Goal: Information Seeking & Learning: Learn about a topic

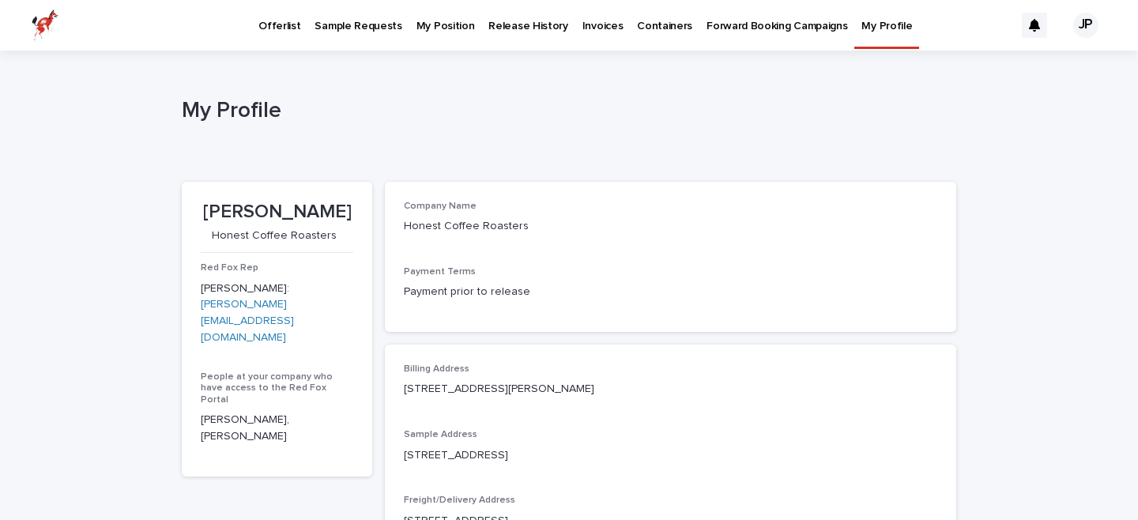
click at [287, 34] on link "Offerlist" at bounding box center [279, 24] width 56 height 49
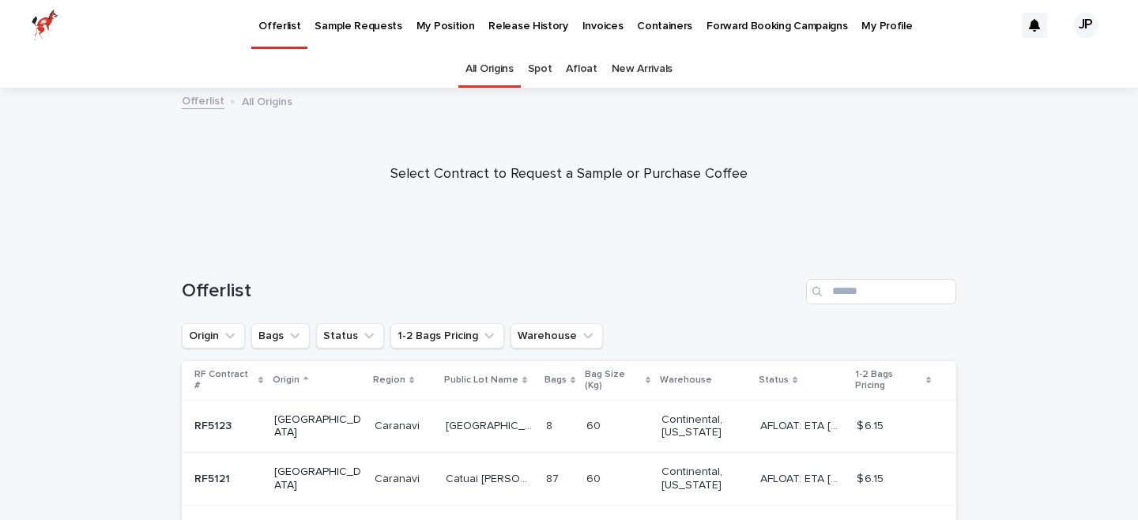
scroll to position [32, 0]
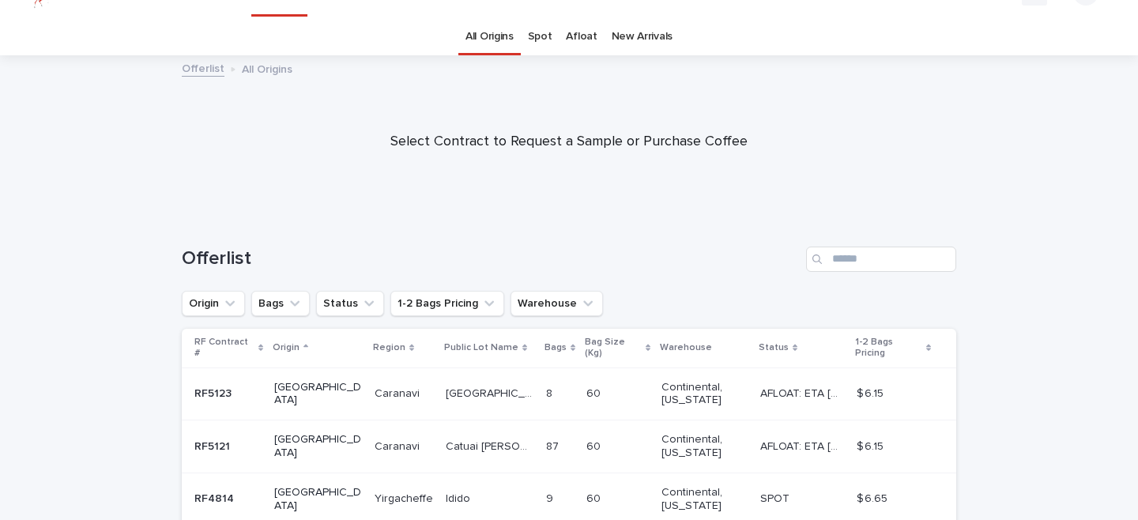
click at [368, 401] on td "[PERSON_NAME]" at bounding box center [403, 394] width 71 height 53
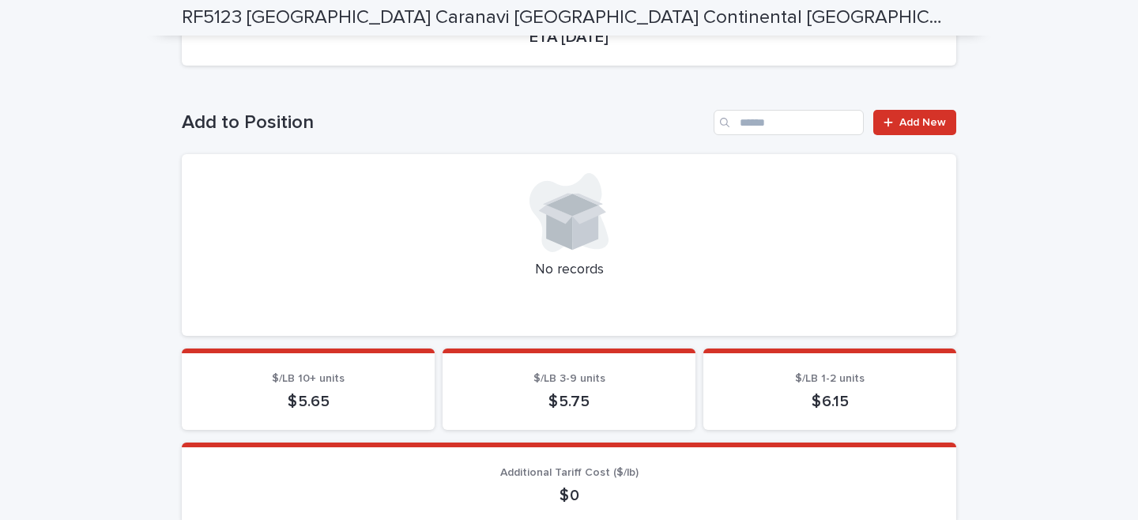
scroll to position [214, 0]
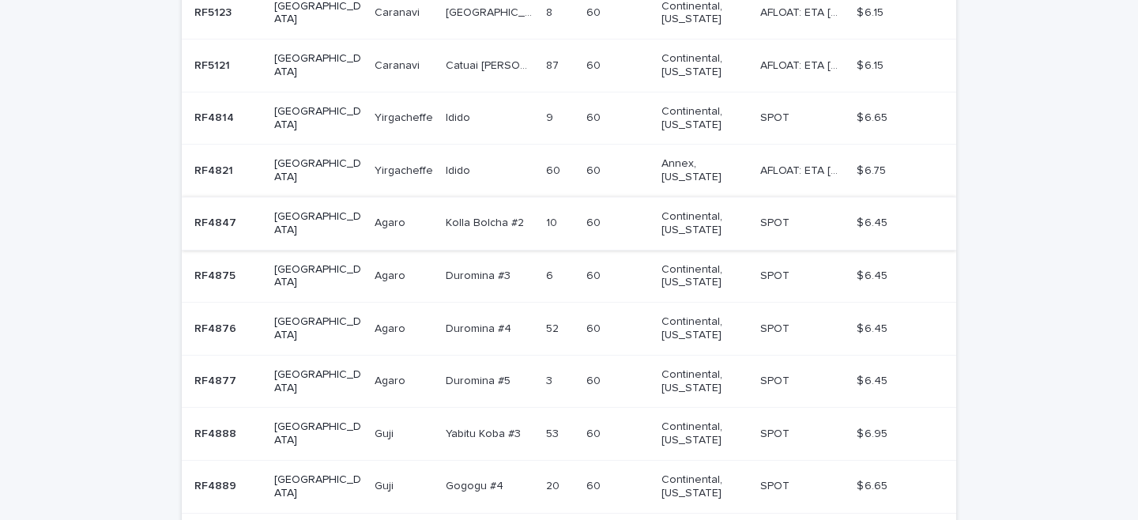
scroll to position [418, 0]
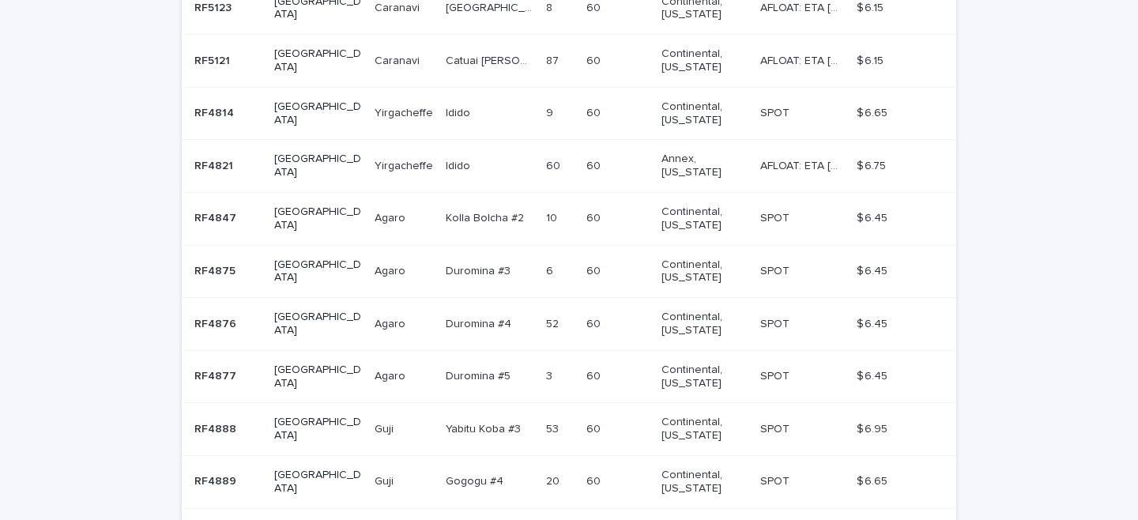
click at [460, 367] on p "Duromina #5" at bounding box center [480, 375] width 68 height 17
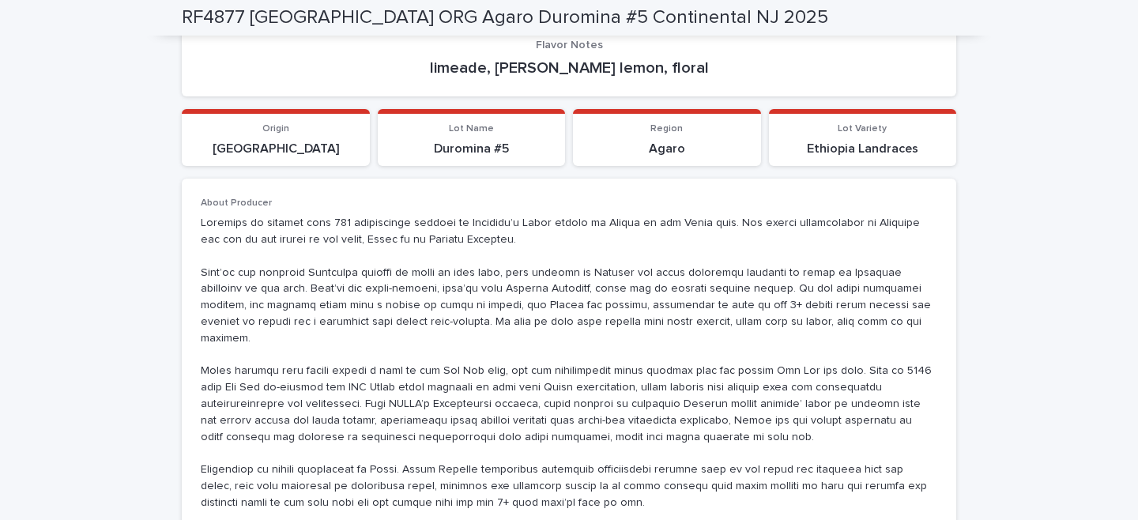
scroll to position [1010, 0]
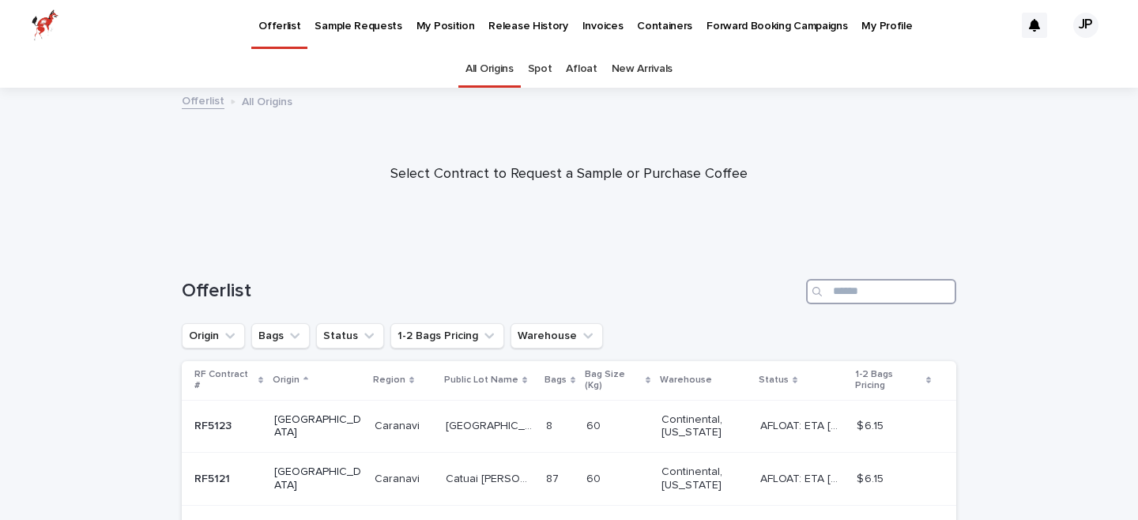
click at [894, 289] on input "Search" at bounding box center [881, 291] width 150 height 25
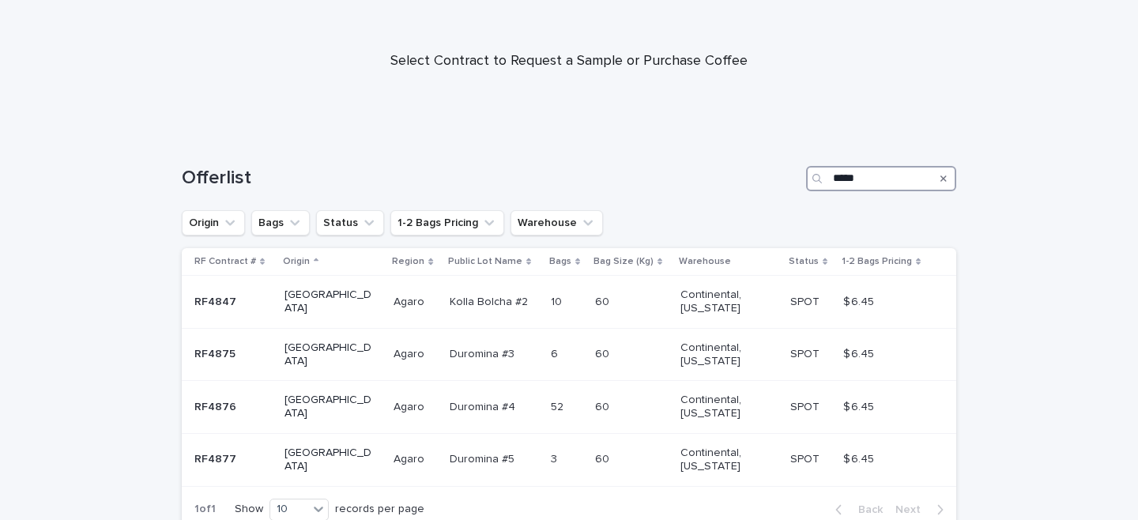
scroll to position [114, 0]
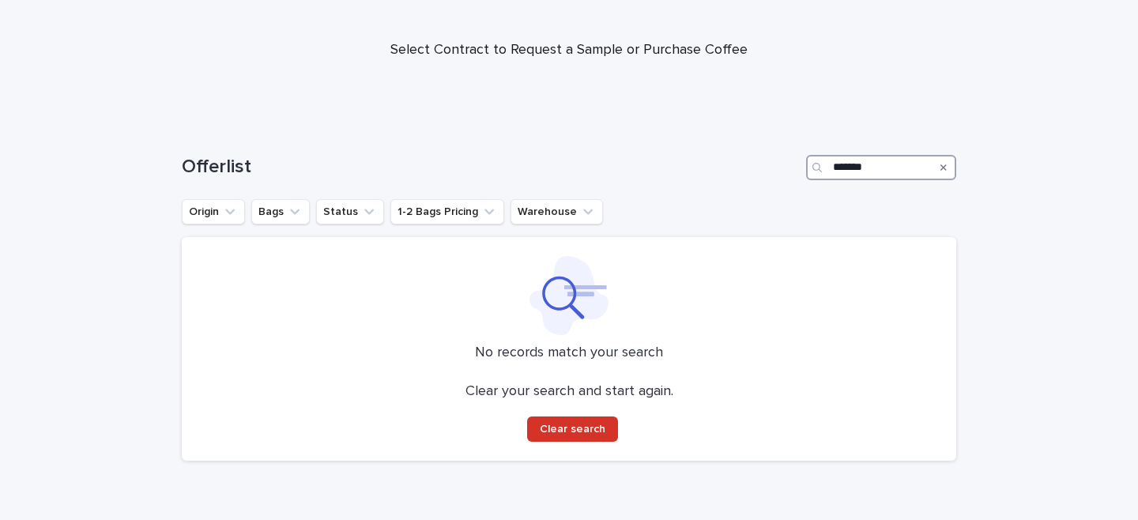
scroll to position [157, 0]
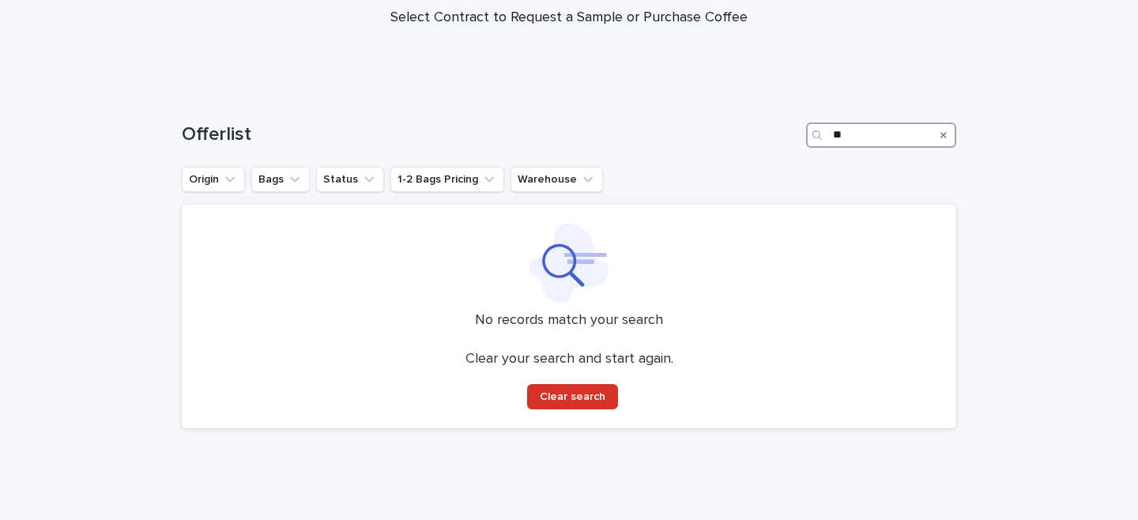
type input "*"
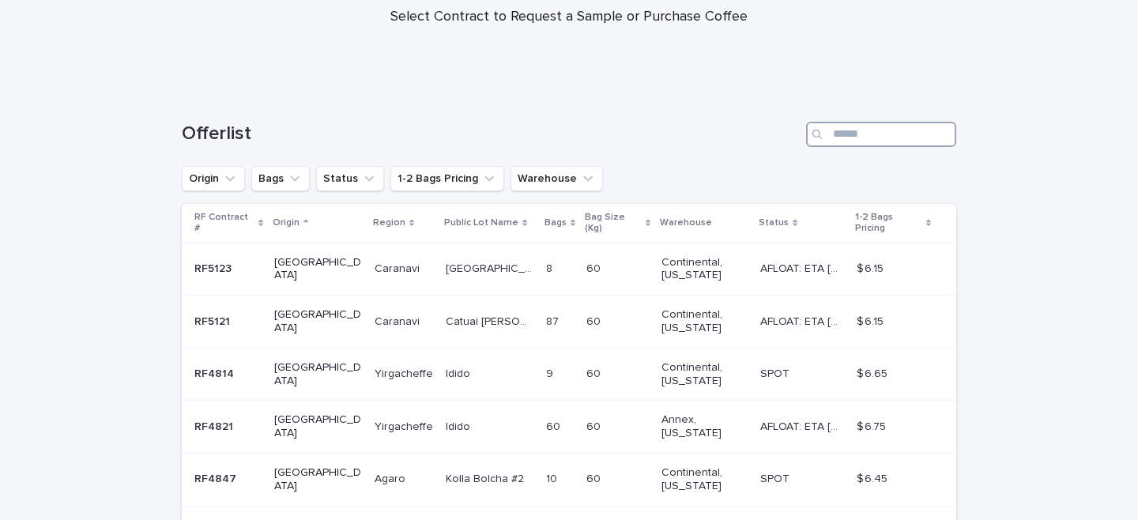
scroll to position [169, 0]
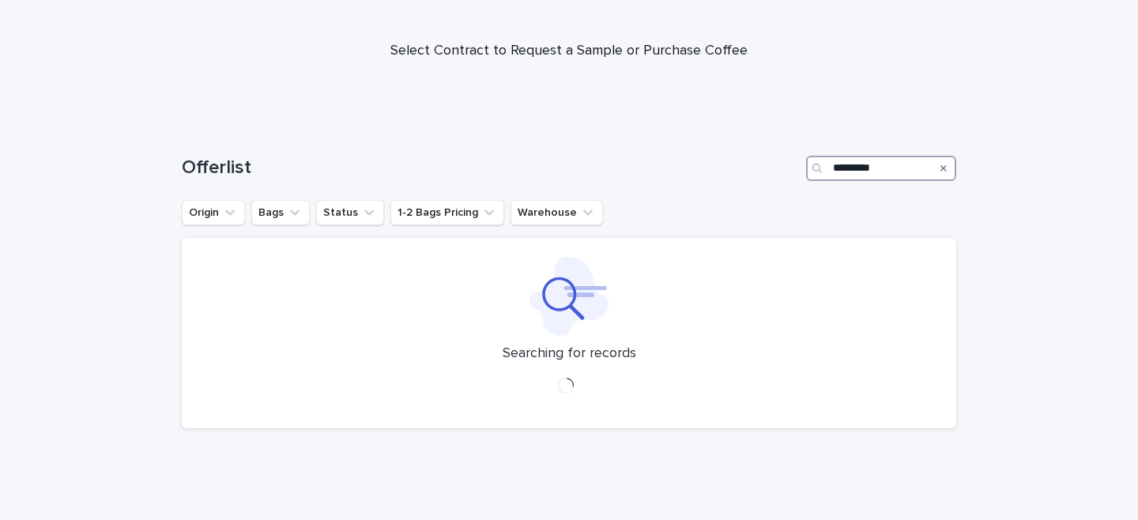
scroll to position [157, 0]
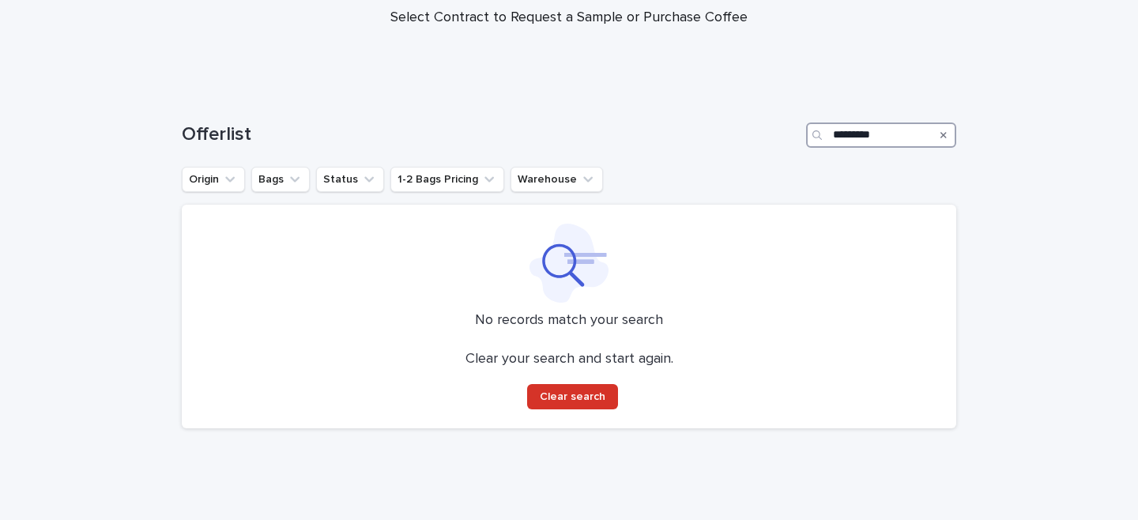
type input "*********"
